Goal: Task Accomplishment & Management: Manage account settings

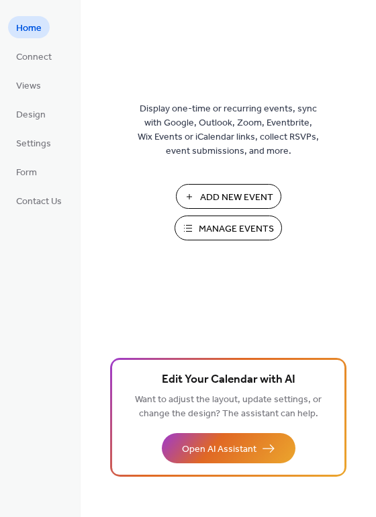
click at [242, 228] on span "Manage Events" at bounding box center [236, 229] width 75 height 14
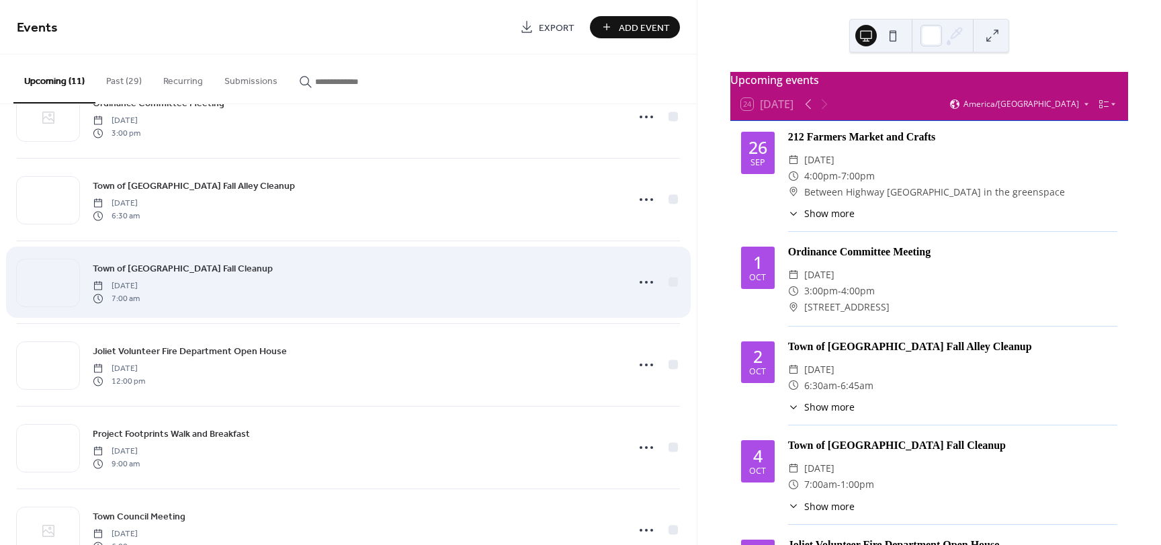
scroll to position [134, 0]
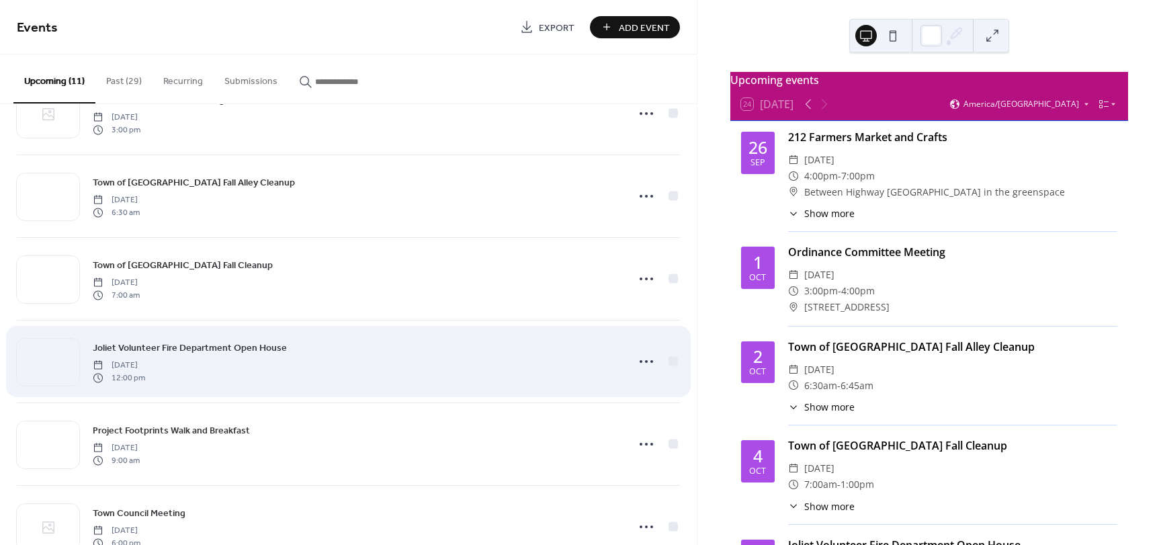
click at [133, 350] on span "Joliet Volunteer Fire Department Open House" at bounding box center [190, 348] width 194 height 14
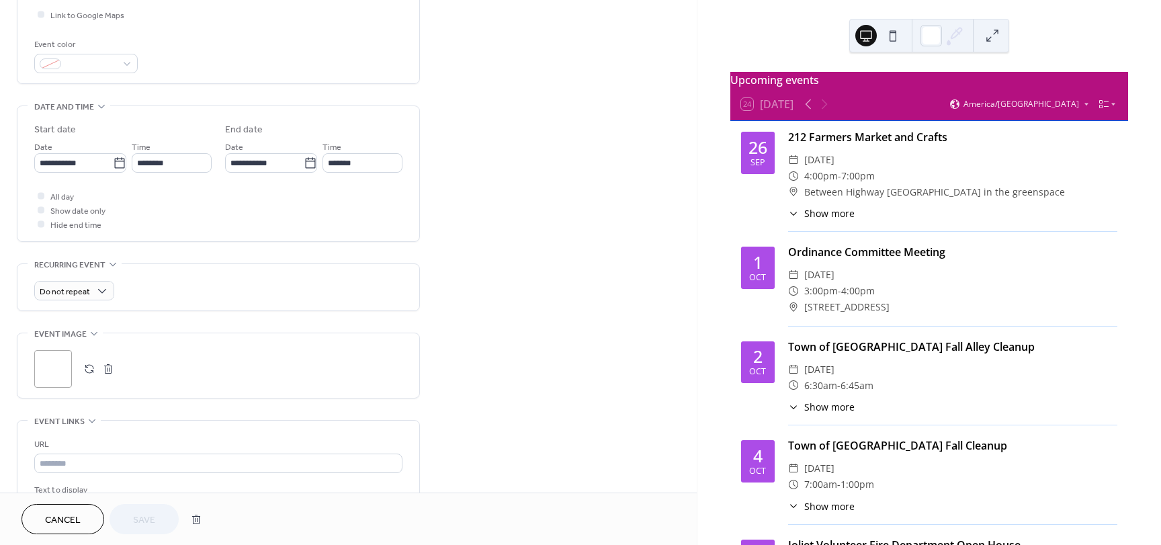
scroll to position [336, 0]
click at [107, 364] on button "button" at bounding box center [108, 364] width 19 height 19
click at [52, 380] on div ";" at bounding box center [53, 365] width 38 height 38
click at [152, 521] on span "Save" at bounding box center [144, 520] width 22 height 14
